Goal: Information Seeking & Learning: Find specific fact

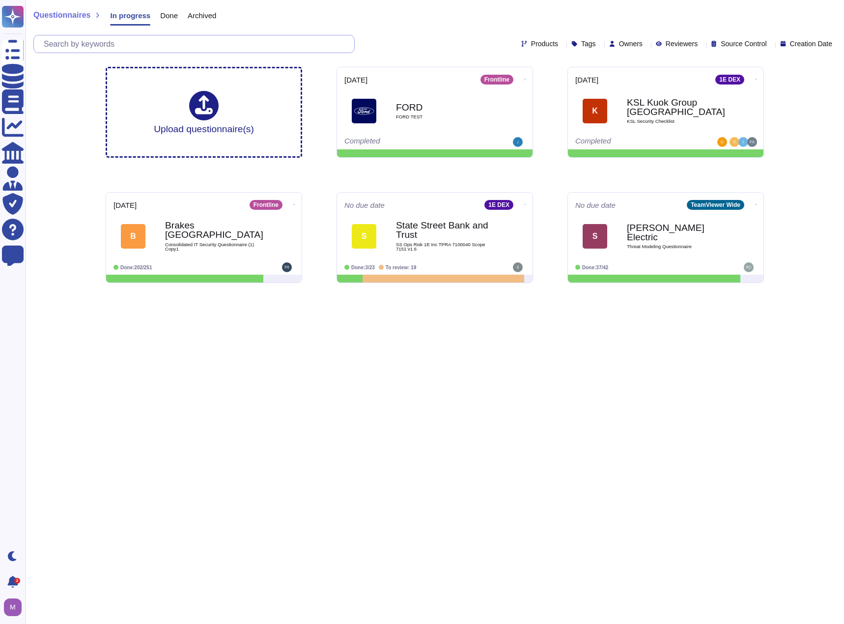
click at [232, 48] on input "text" at bounding box center [196, 43] width 315 height 17
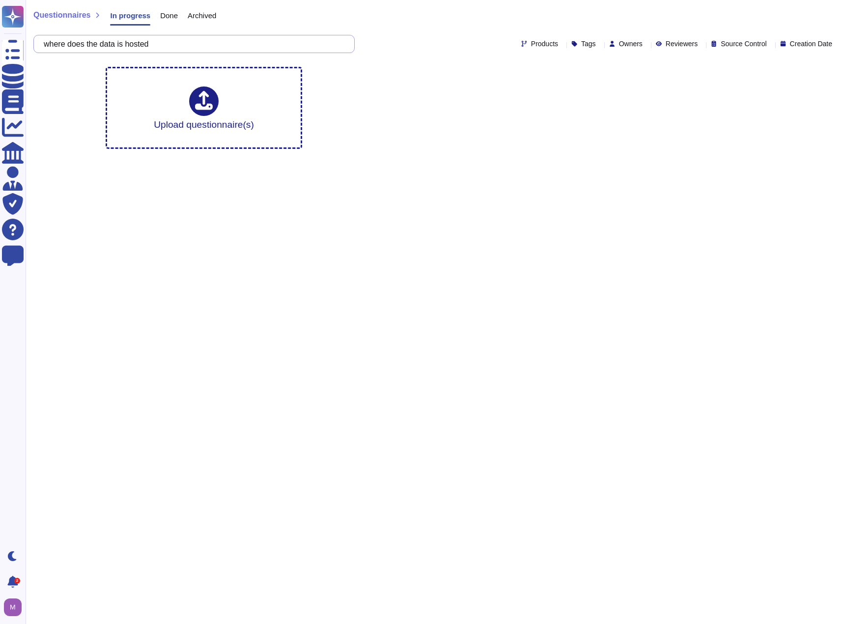
type input "where does the data is hosted ?"
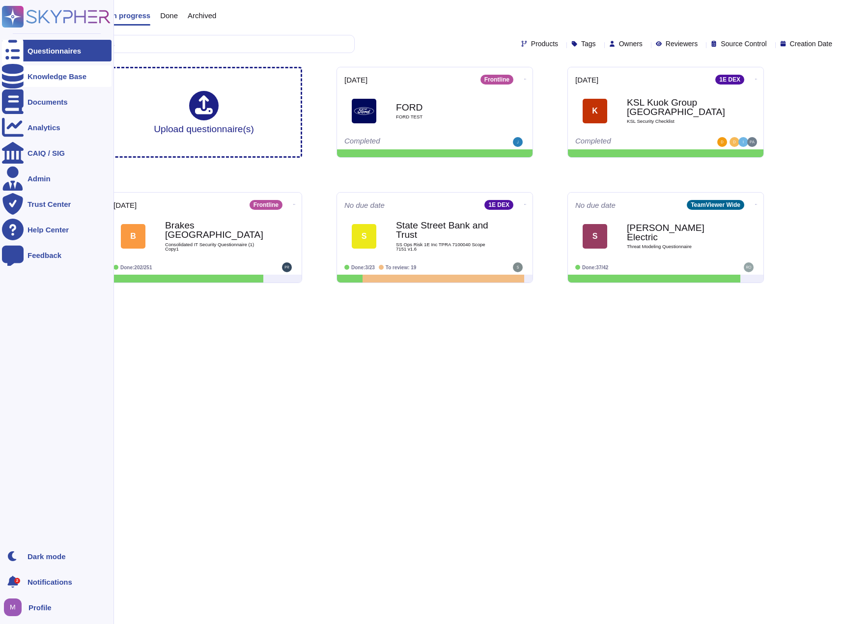
click at [2, 74] on div at bounding box center [13, 76] width 22 height 22
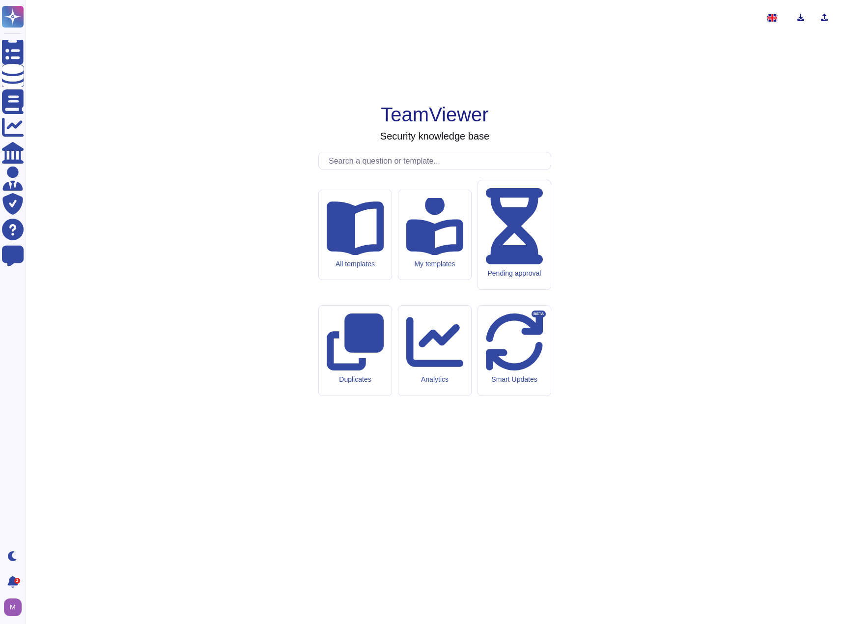
click at [370, 169] on input "text" at bounding box center [437, 160] width 227 height 17
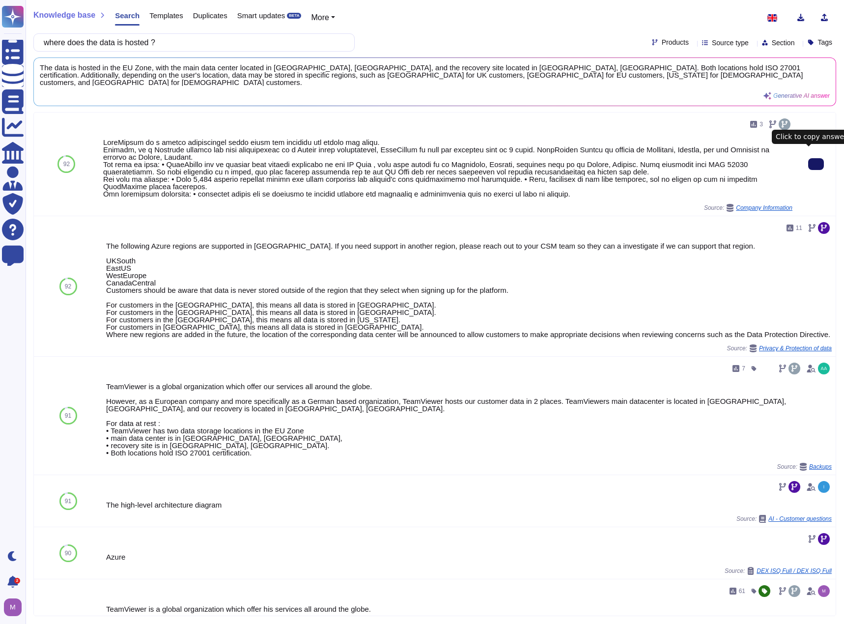
click at [808, 158] on button at bounding box center [816, 164] width 16 height 12
click at [816, 164] on icon at bounding box center [816, 164] width 0 height 0
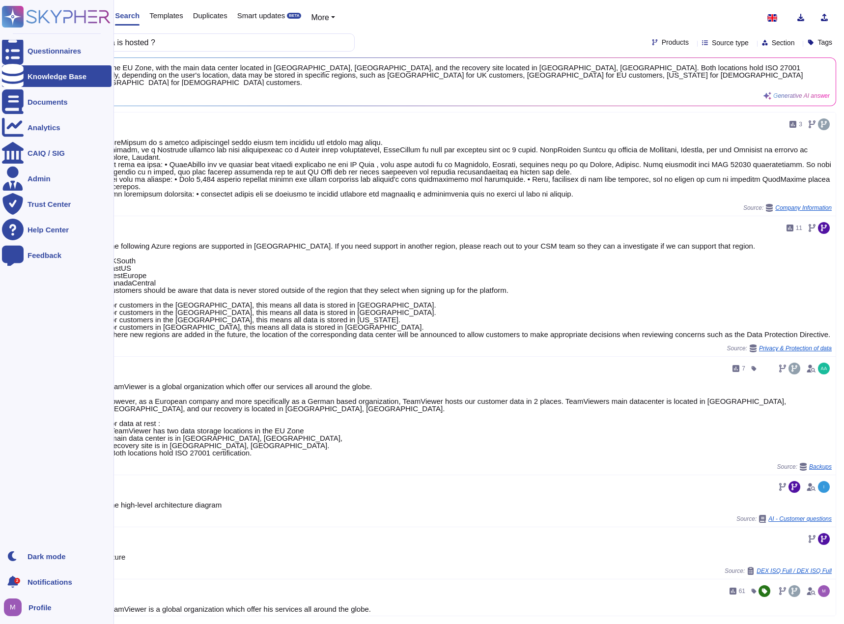
click at [52, 71] on div "Knowledge Base" at bounding box center [57, 76] width 110 height 22
click at [50, 43] on div "Questionnaires" at bounding box center [57, 51] width 110 height 22
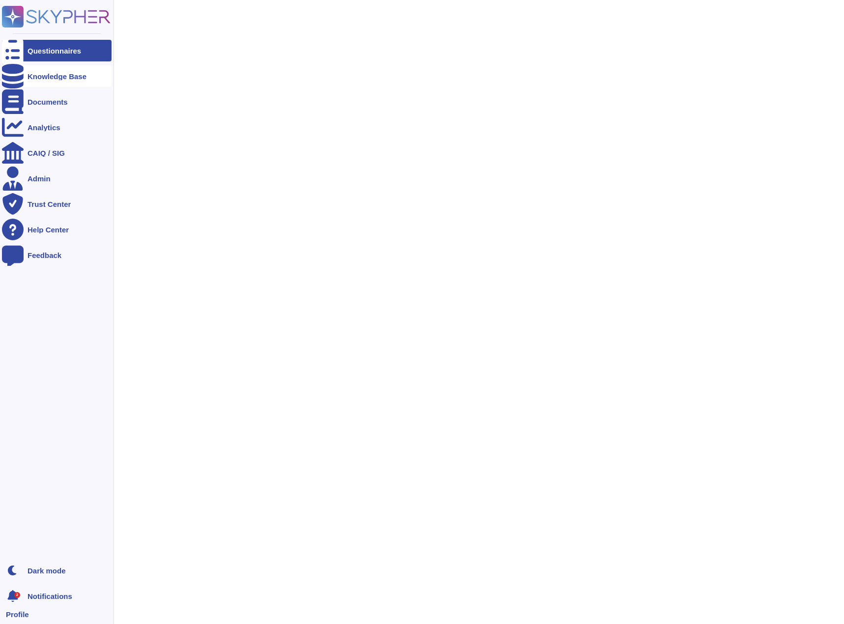
click at [55, 73] on div "Knowledge Base" at bounding box center [57, 76] width 59 height 7
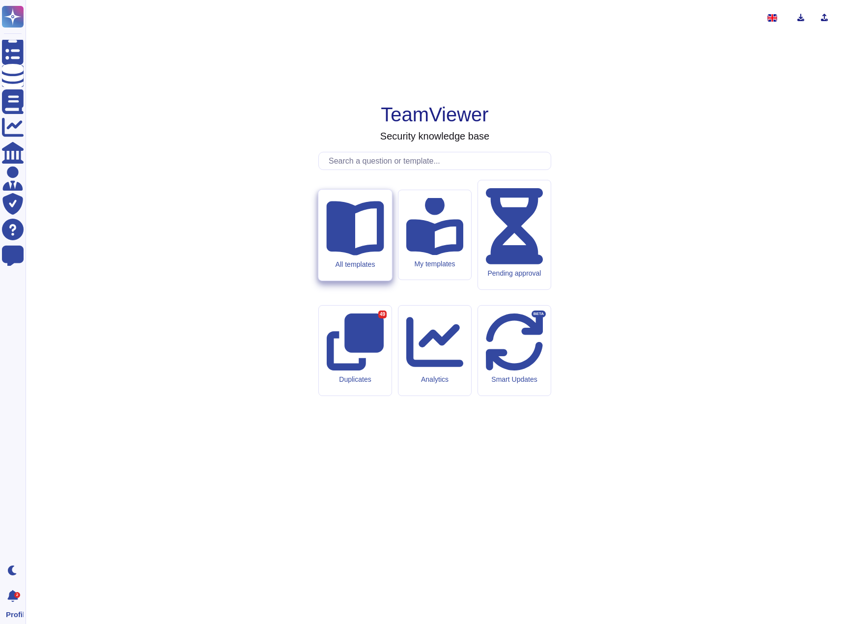
click at [368, 268] on div "All templates" at bounding box center [354, 264] width 57 height 8
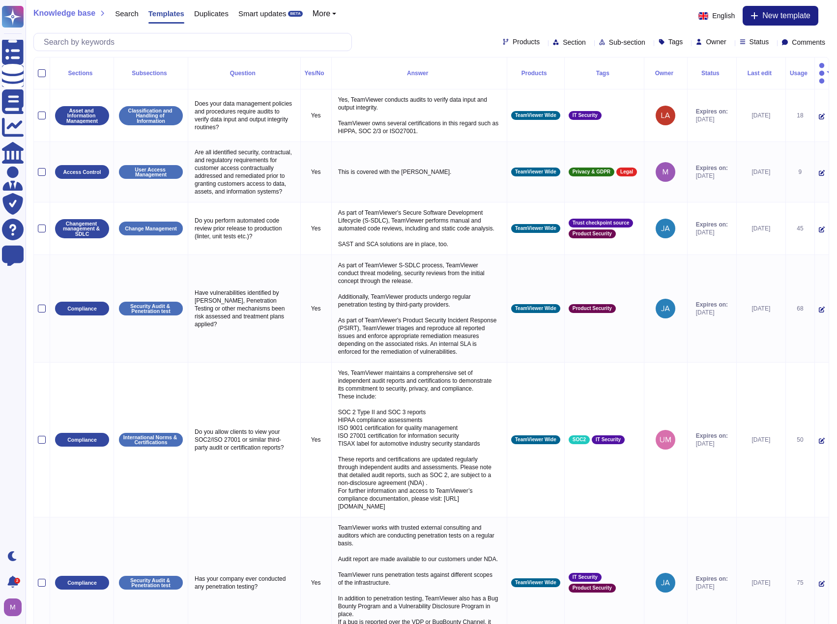
click at [749, 42] on span "Status" at bounding box center [759, 41] width 20 height 7
click at [786, 90] on span "Expire soon" at bounding box center [775, 90] width 39 height 9
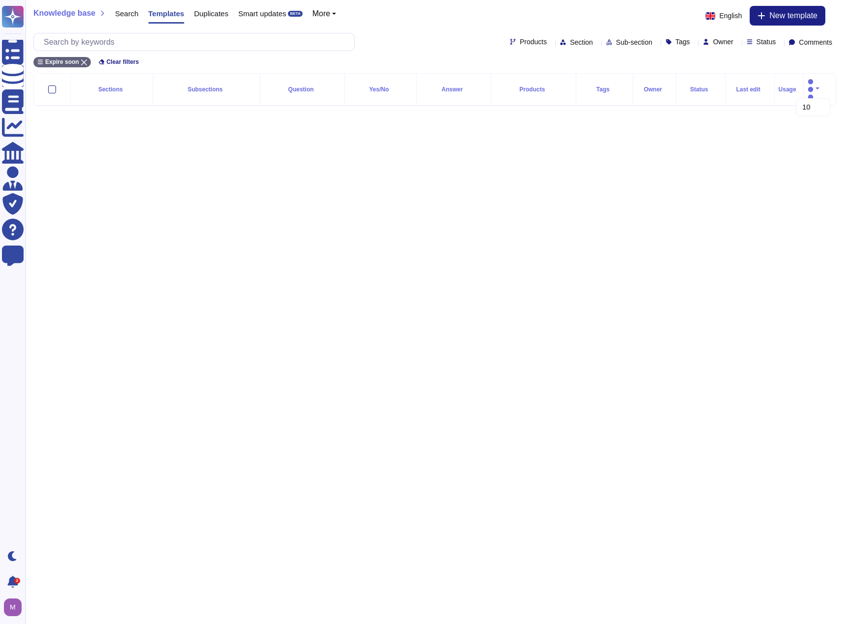
click at [608, 122] on html "Questionnaires Knowledge Base Documents Analytics CAIQ / SIG Admin Trust Center…" at bounding box center [422, 61] width 844 height 122
